Goal: Information Seeking & Learning: Learn about a topic

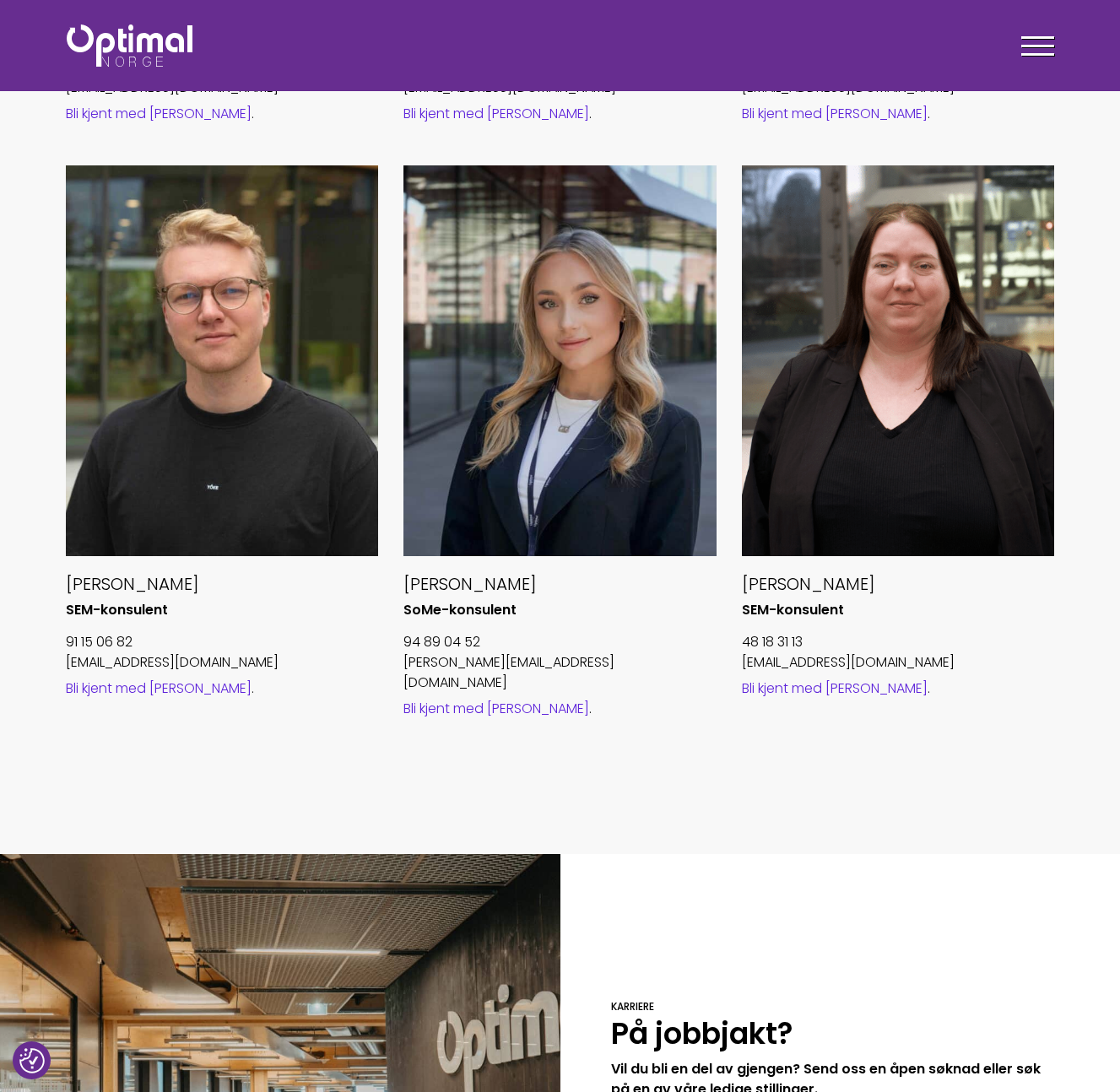
scroll to position [1706, 0]
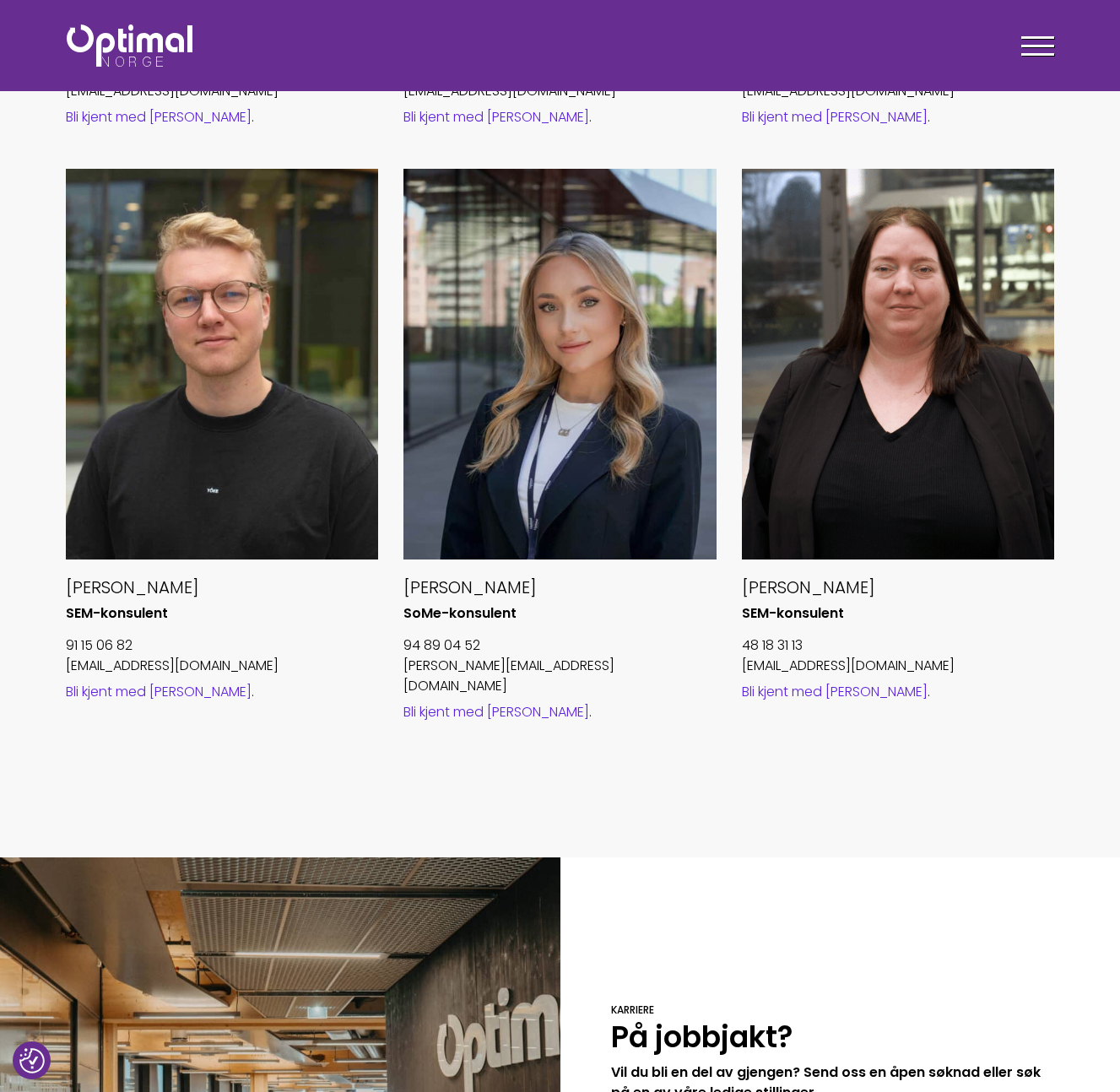
click at [150, 693] on link "Bli kjent med [PERSON_NAME]" at bounding box center [158, 692] width 186 height 19
click at [456, 702] on link "Bli kjent med [PERSON_NAME]" at bounding box center [496, 712] width 186 height 19
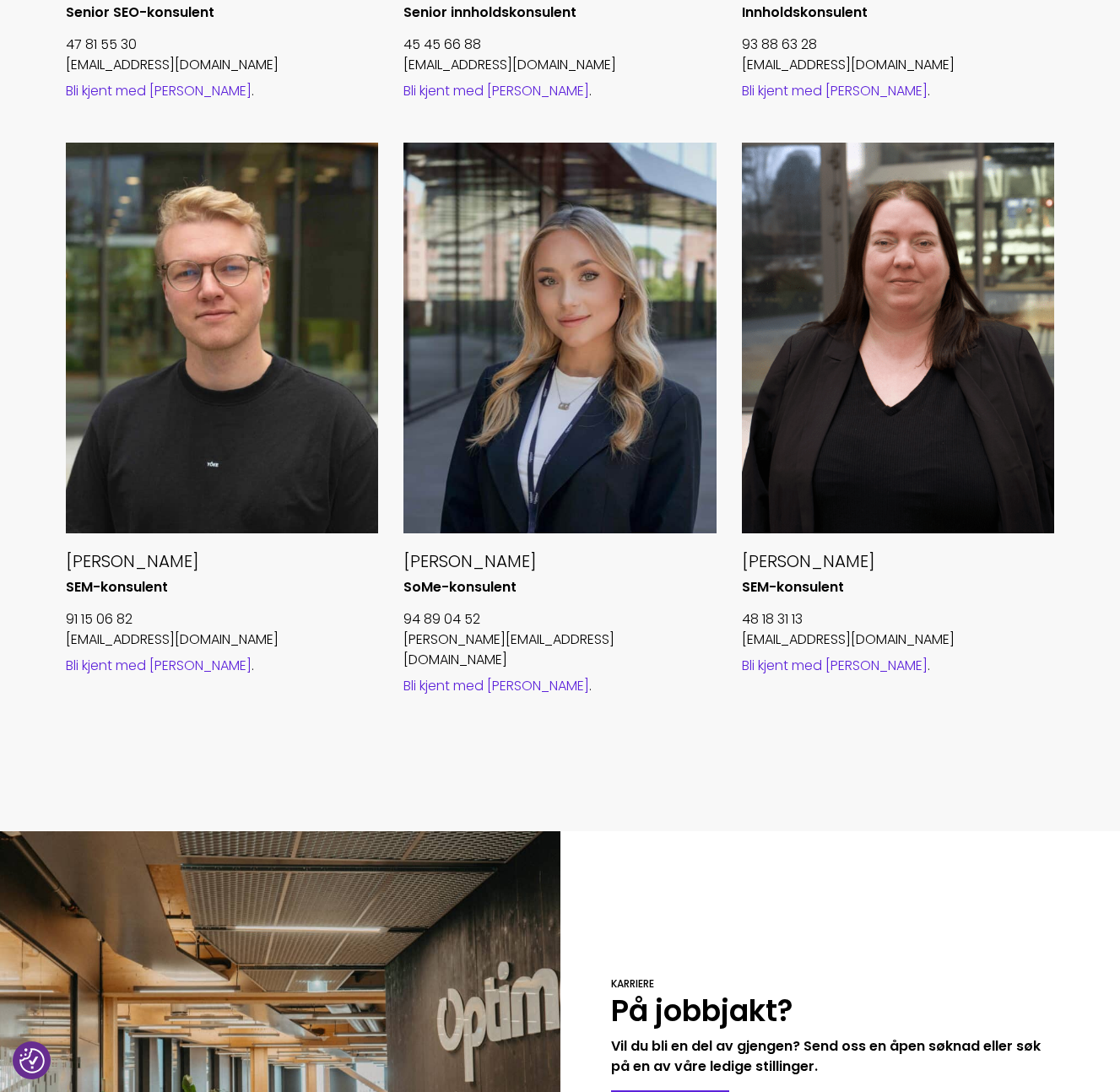
scroll to position [1738, 0]
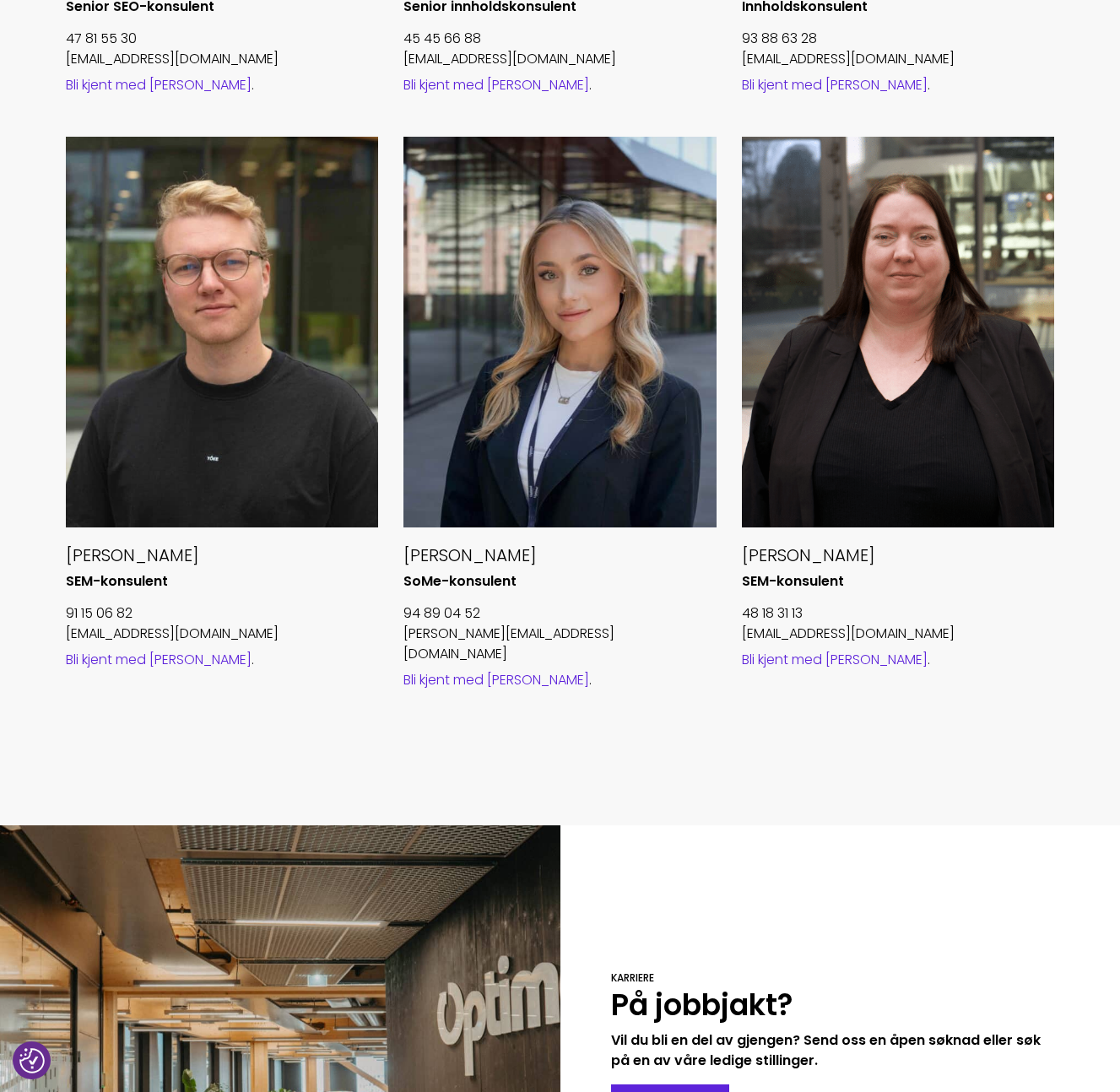
click at [796, 663] on link "Bli kjent med [PERSON_NAME]" at bounding box center [835, 659] width 186 height 19
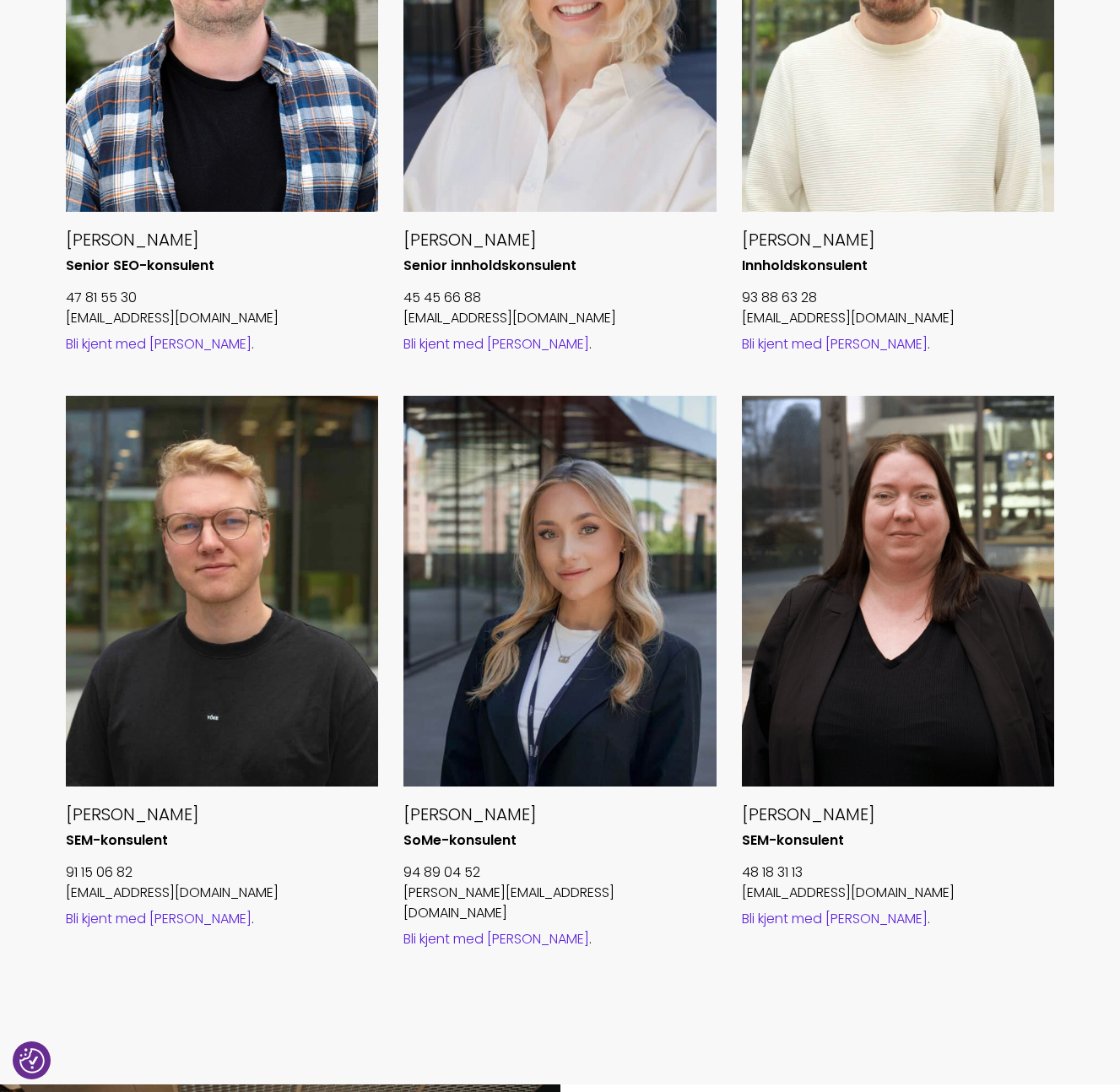
scroll to position [2364, 0]
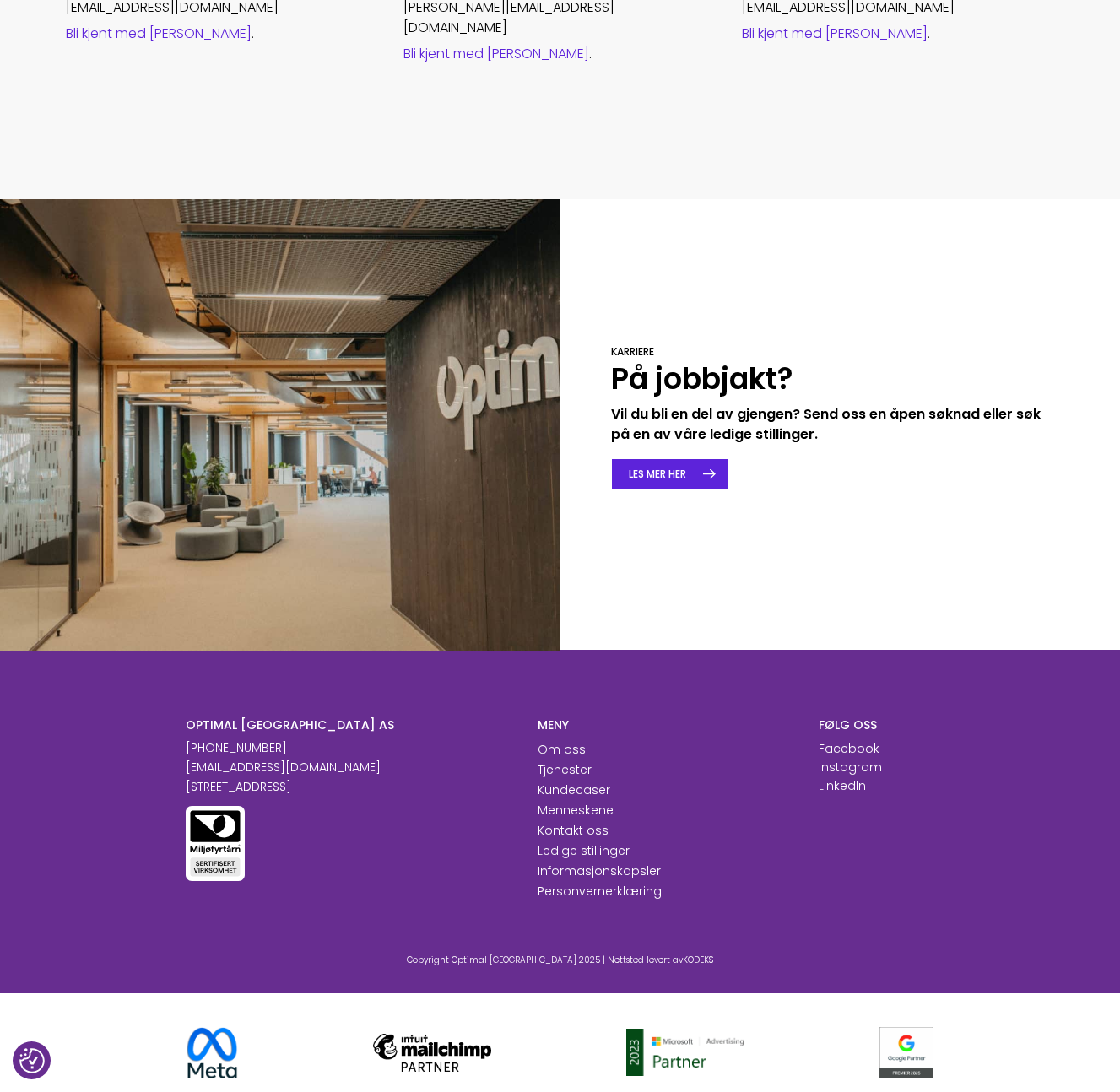
click at [670, 458] on link "LES MER HER" at bounding box center [670, 474] width 119 height 32
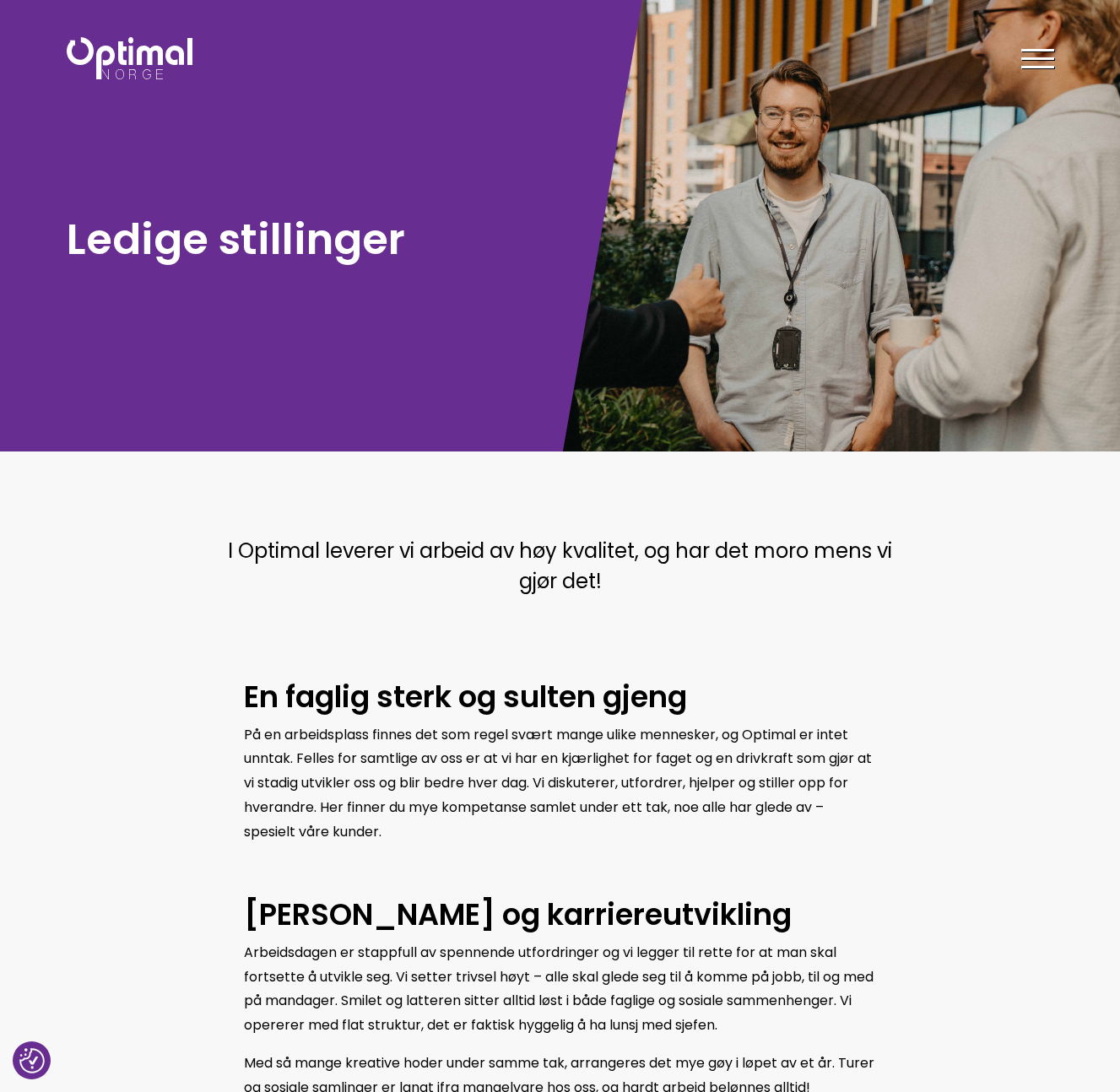
click at [129, 65] on img at bounding box center [129, 58] width 126 height 42
